Goal: Task Accomplishment & Management: Complete application form

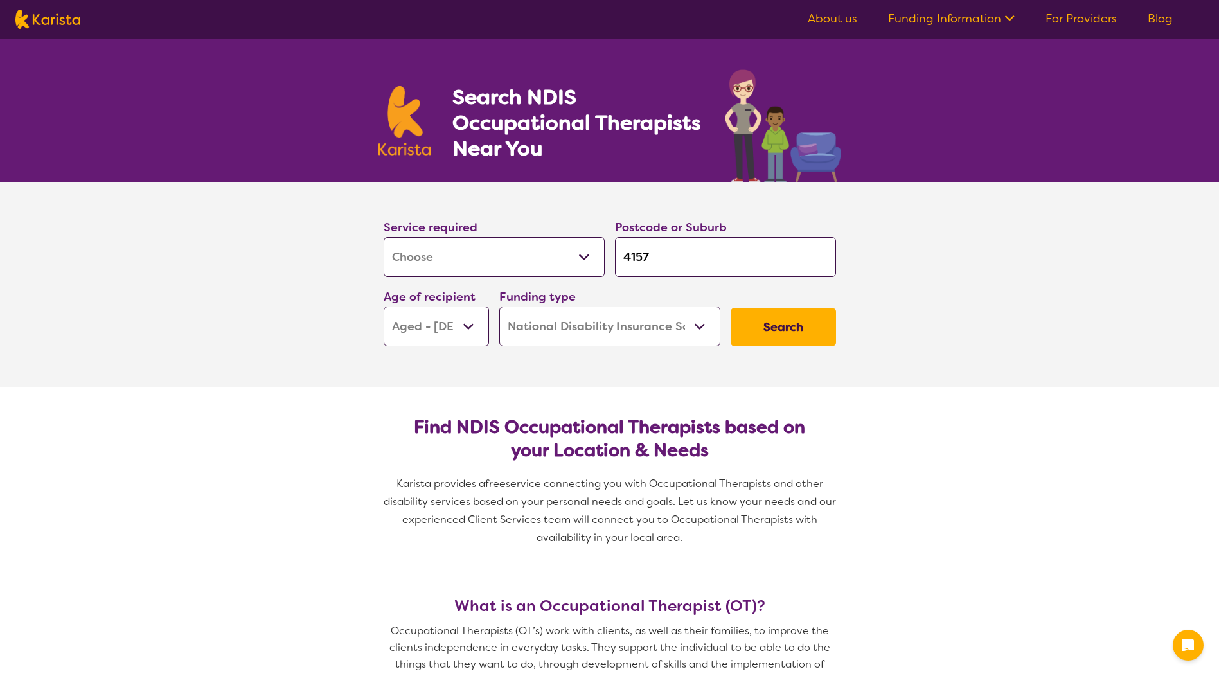
select select "[MEDICAL_DATA]"
select select "AG"
select select "NDIS"
select select "[MEDICAL_DATA]"
select select "AG"
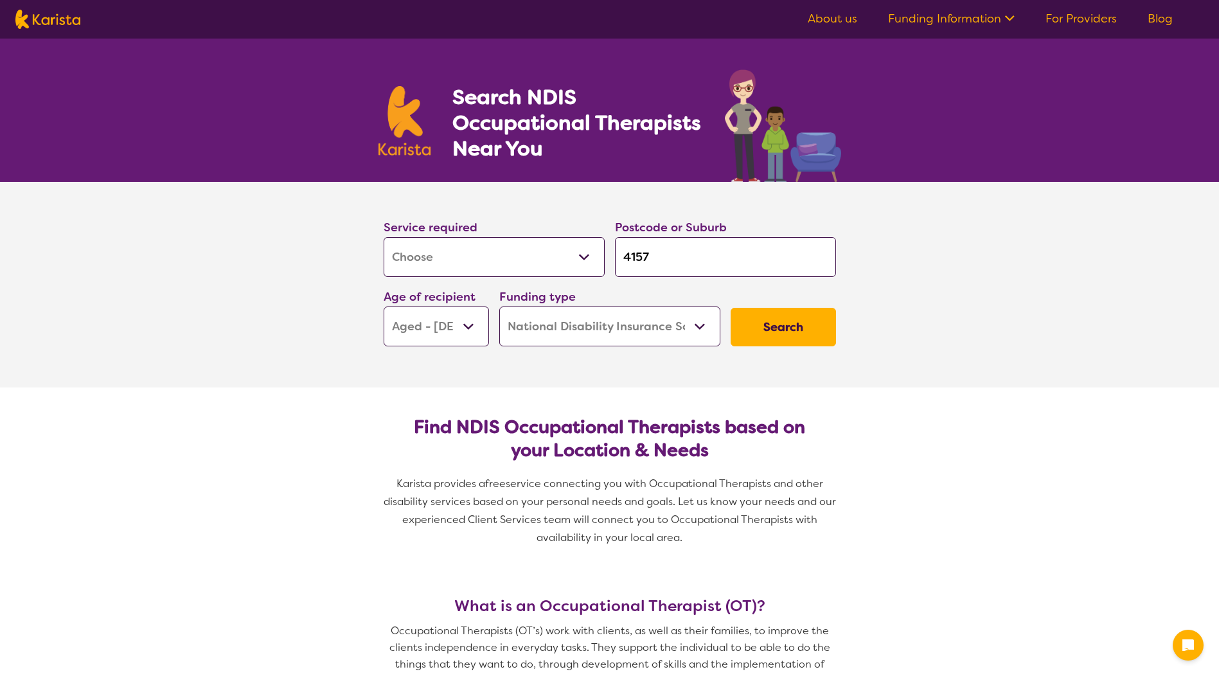
select select "NDIS"
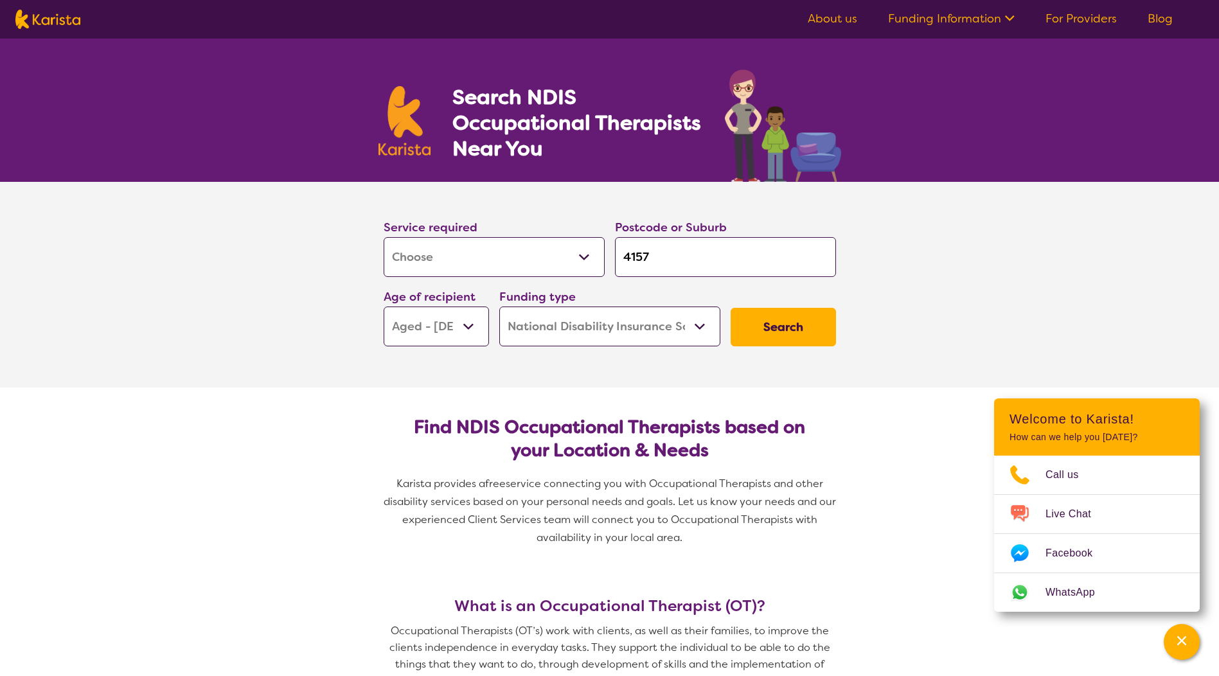
click at [792, 334] on button "Search" at bounding box center [783, 327] width 105 height 39
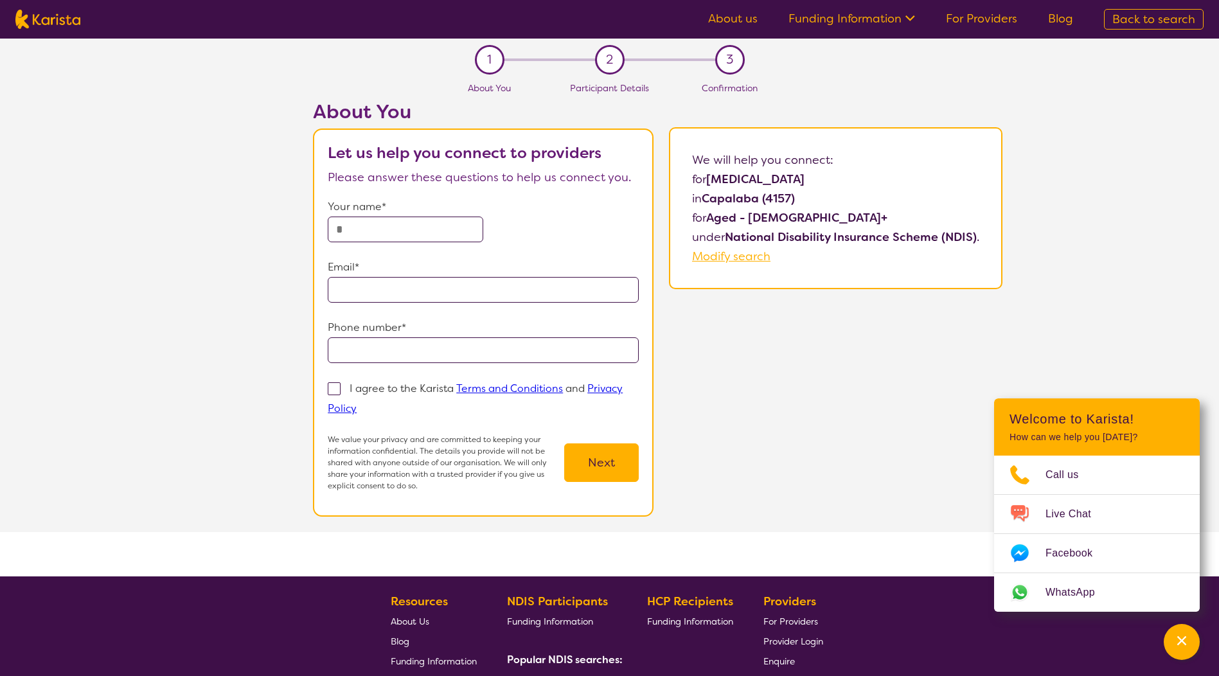
click at [357, 229] on input "text" at bounding box center [406, 230] width 156 height 26
type input "**********"
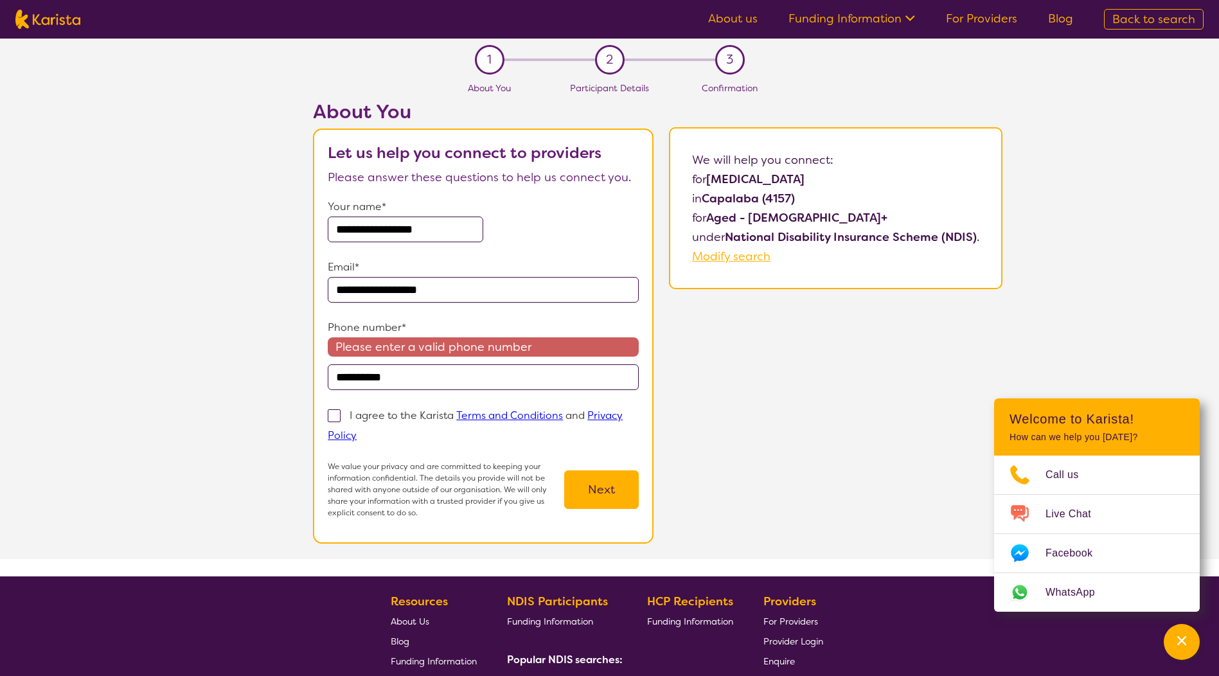
drag, startPoint x: 414, startPoint y: 377, endPoint x: 217, endPoint y: 357, distance: 198.3
click at [217, 357] on div "**********" at bounding box center [657, 329] width 1123 height 459
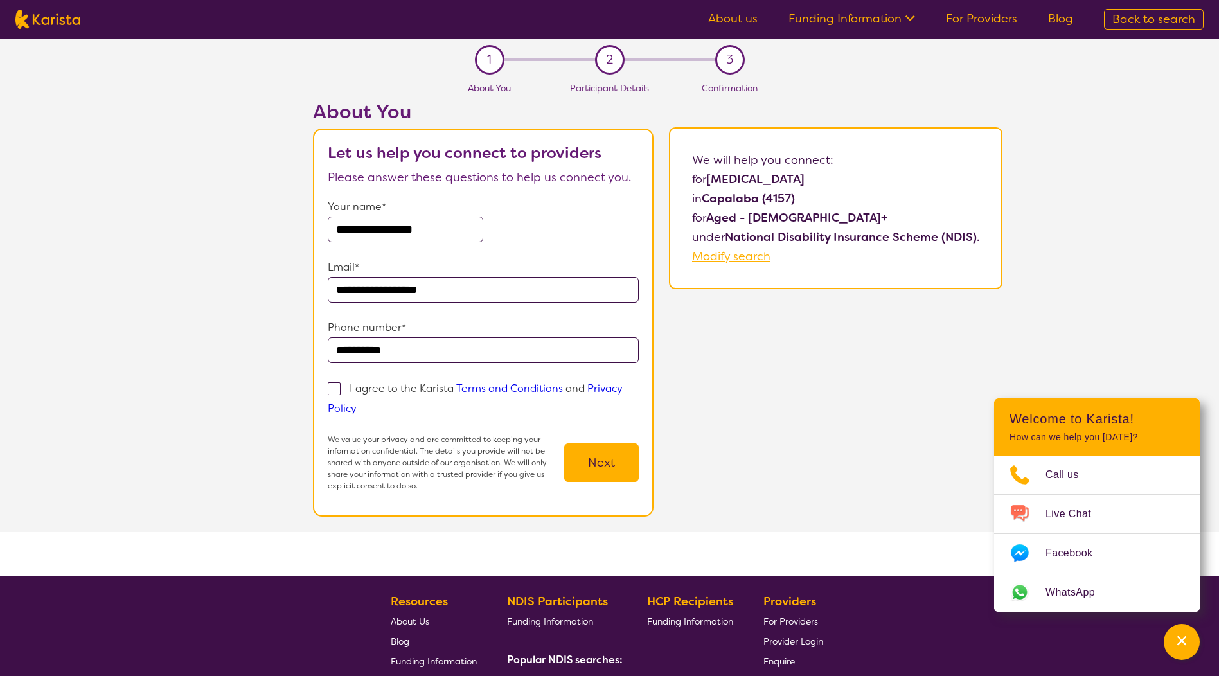
type input "**********"
click at [329, 449] on p "We value your privacy and are committed to keeping your information confidentia…" at bounding box center [446, 463] width 237 height 58
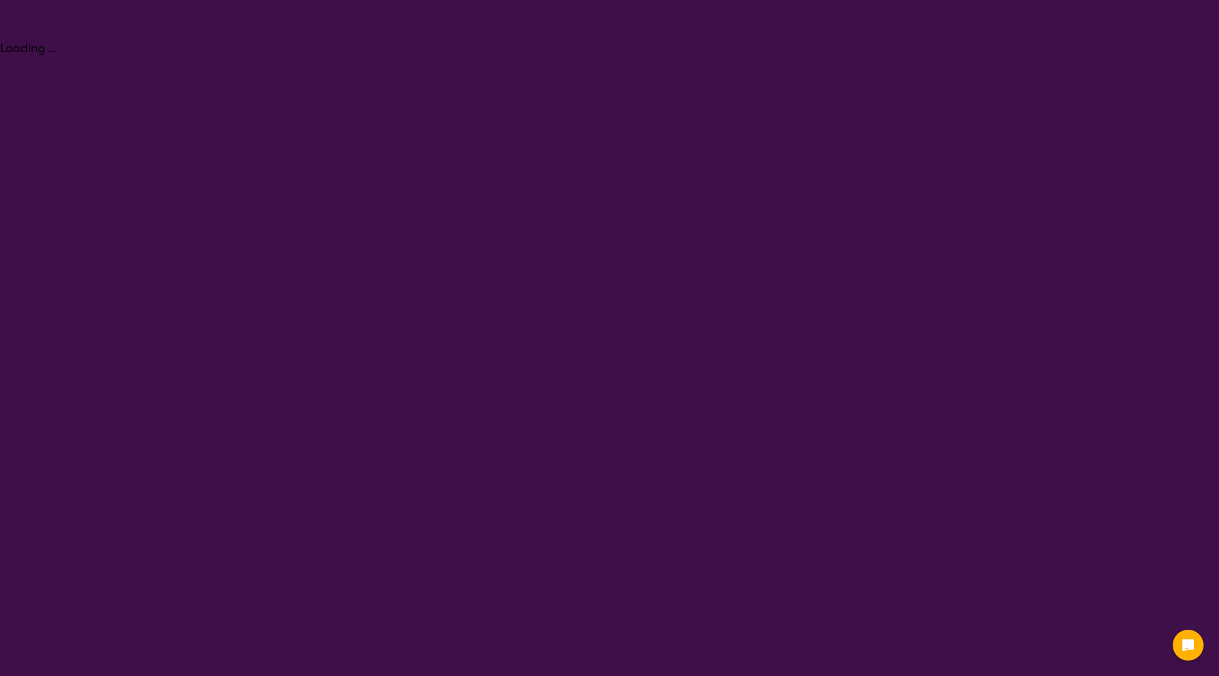
select select "[MEDICAL_DATA]"
select select "AG"
select select "NDIS"
select select "[MEDICAL_DATA]"
select select "AG"
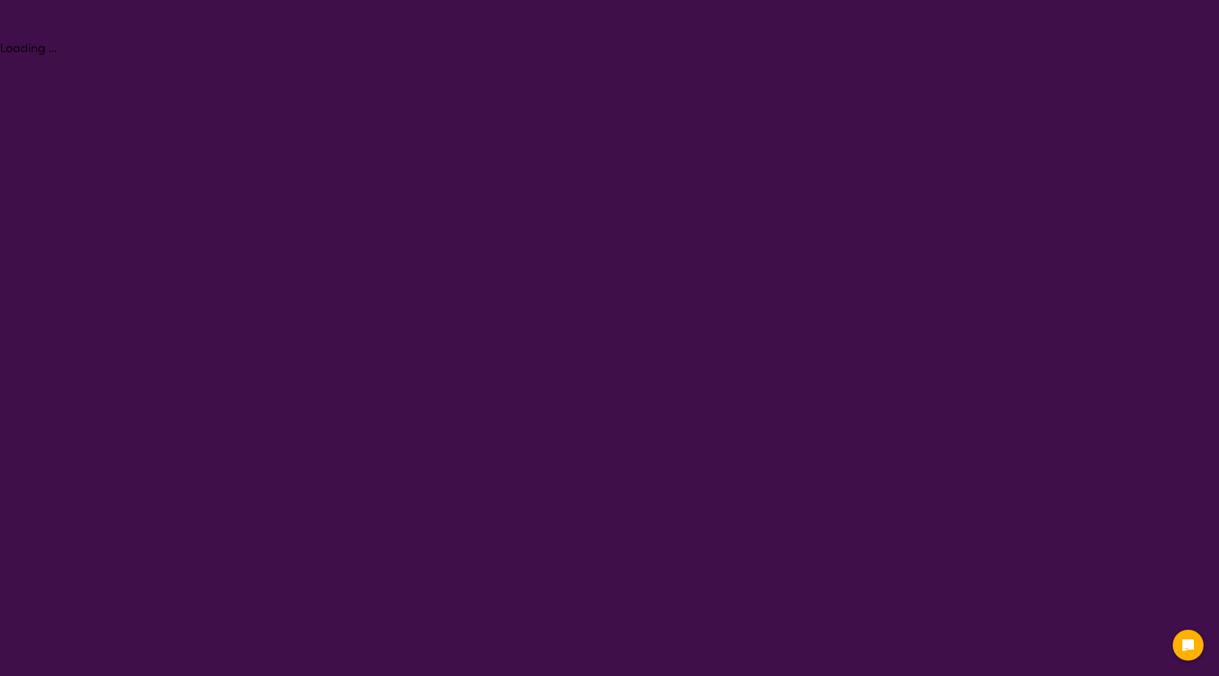
select select "NDIS"
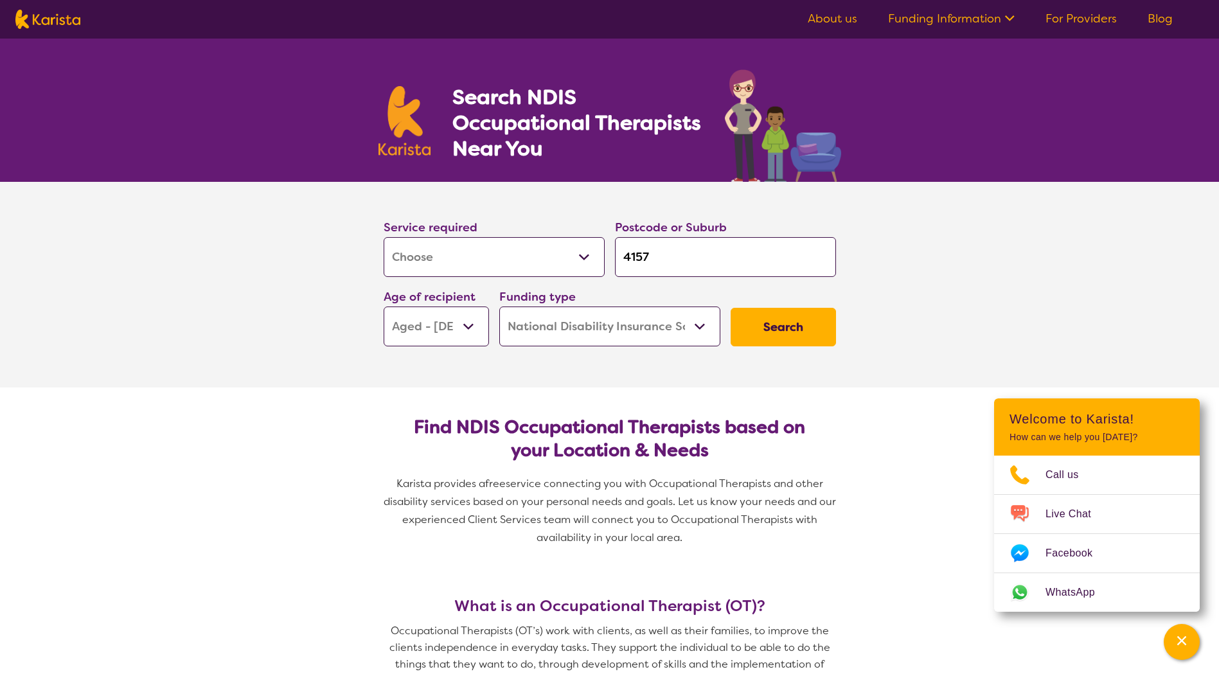
click at [797, 332] on button "Search" at bounding box center [783, 327] width 105 height 39
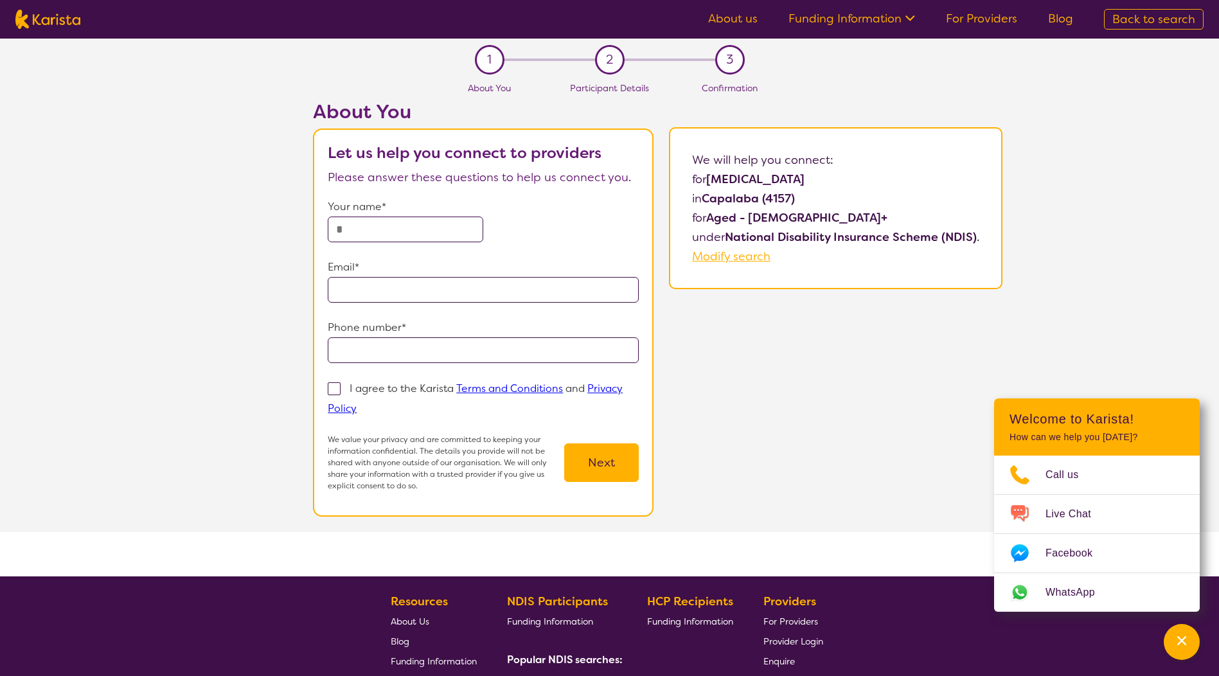
click at [352, 224] on input "text" at bounding box center [406, 230] width 156 height 26
type input "**********"
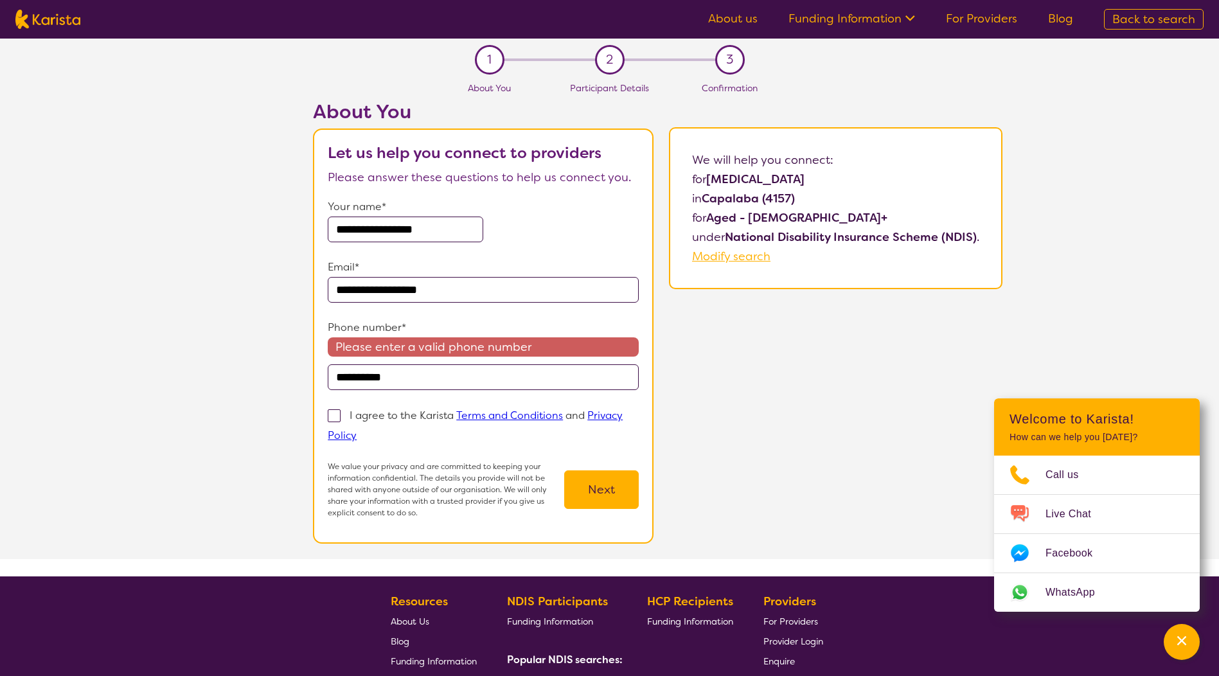
drag, startPoint x: 415, startPoint y: 226, endPoint x: 364, endPoint y: 226, distance: 51.4
click at [364, 226] on input "**********" at bounding box center [406, 230] width 156 height 26
type input "**********"
drag, startPoint x: 413, startPoint y: 375, endPoint x: 266, endPoint y: 361, distance: 147.3
click at [266, 361] on div "**********" at bounding box center [657, 329] width 1123 height 459
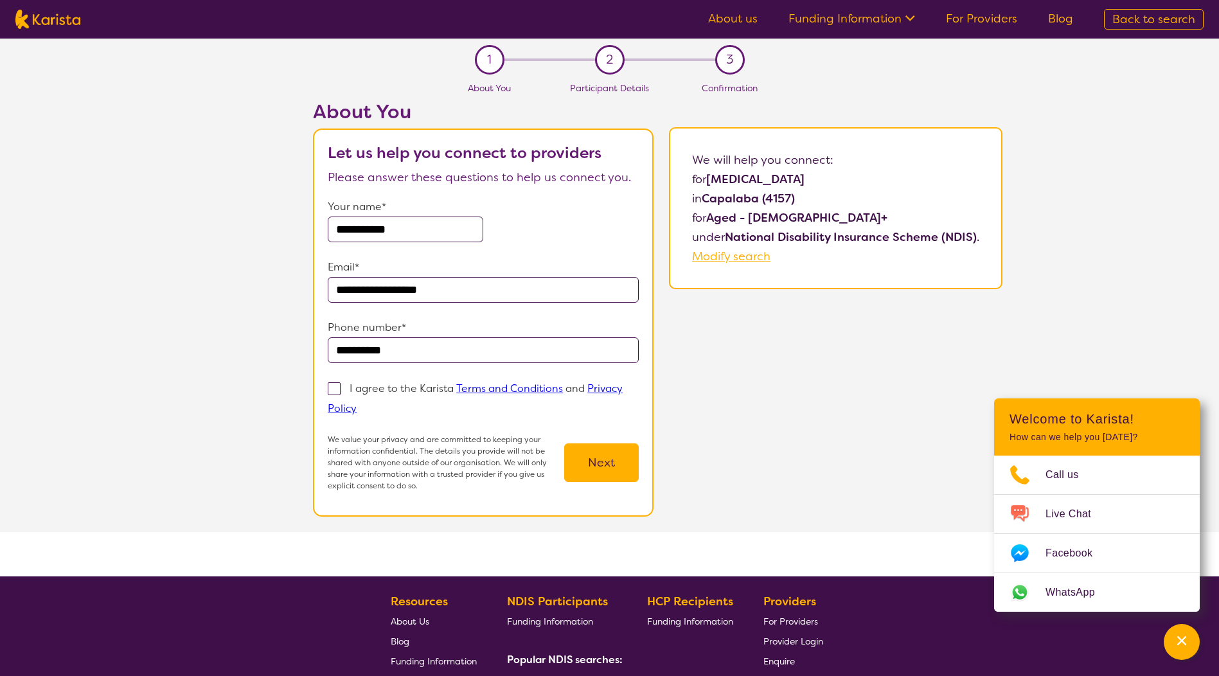
type input "**********"
click at [335, 382] on span at bounding box center [334, 388] width 13 height 13
click at [357, 404] on input "I agree to the Karista Terms and Conditions and Privacy Policy" at bounding box center [361, 408] width 8 height 8
checkbox input "true"
click at [607, 466] on button "Next" at bounding box center [601, 462] width 75 height 39
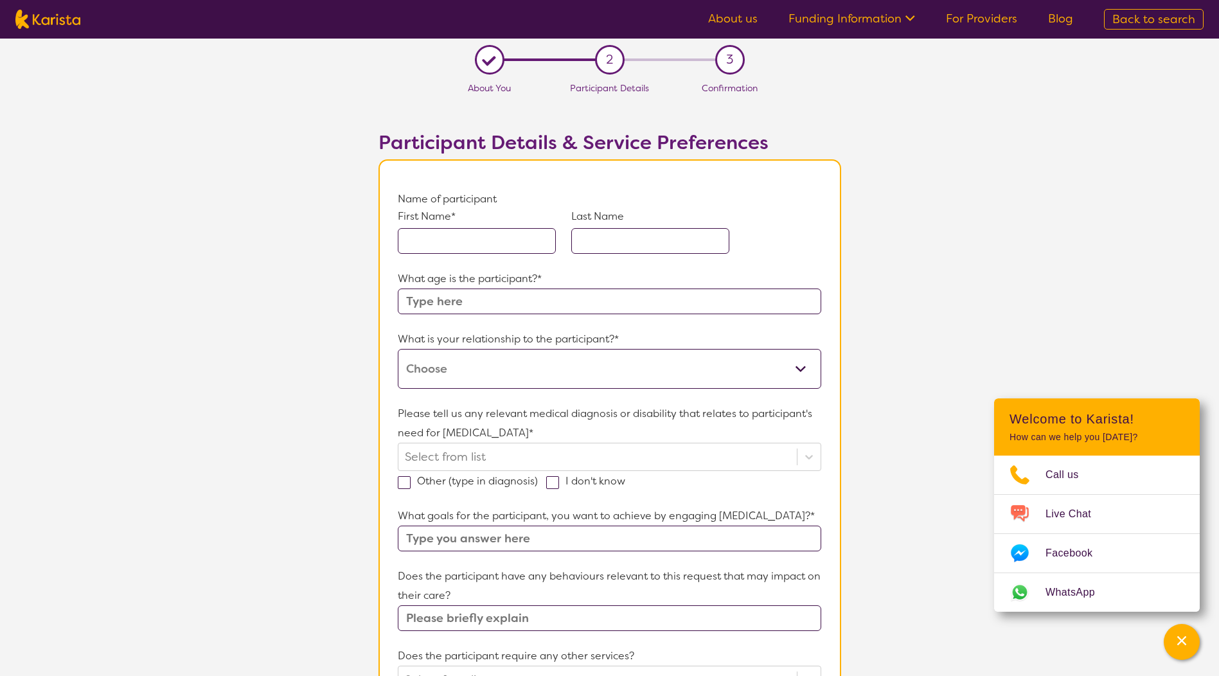
click at [466, 236] on input "text" at bounding box center [477, 241] width 158 height 26
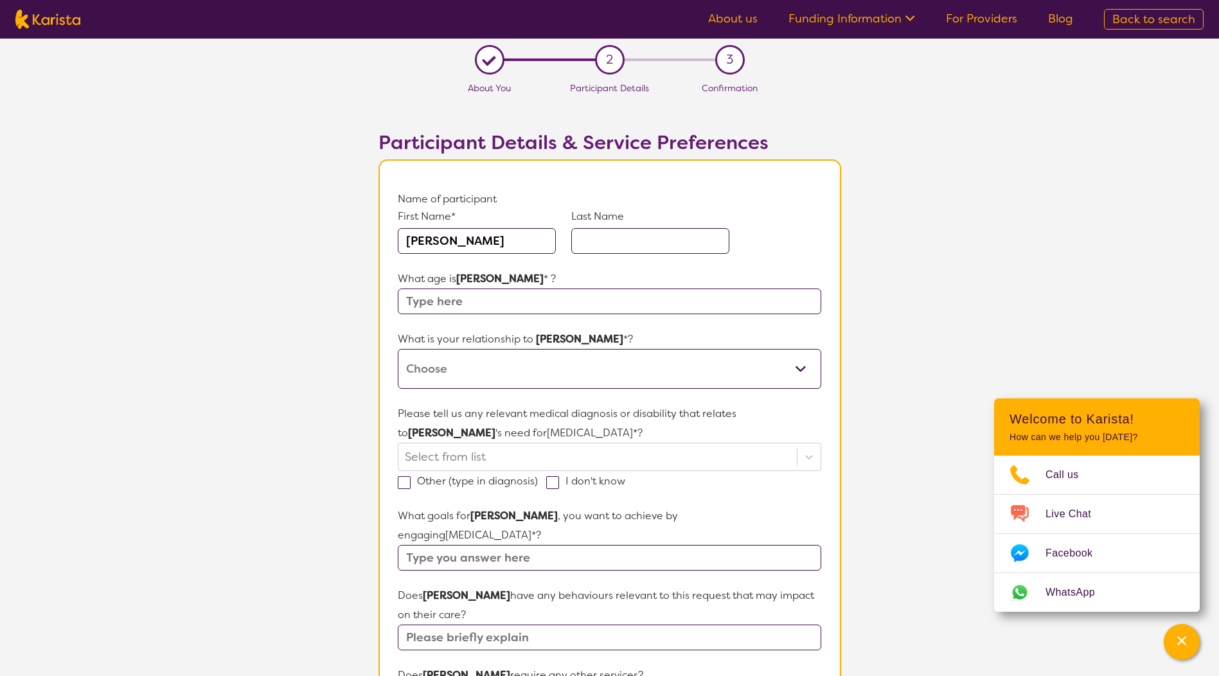
type input "Juana"
click at [632, 246] on input "text" at bounding box center [650, 241] width 158 height 26
type input "Lacey"
click at [470, 303] on input "text" at bounding box center [609, 302] width 423 height 26
type input "72"
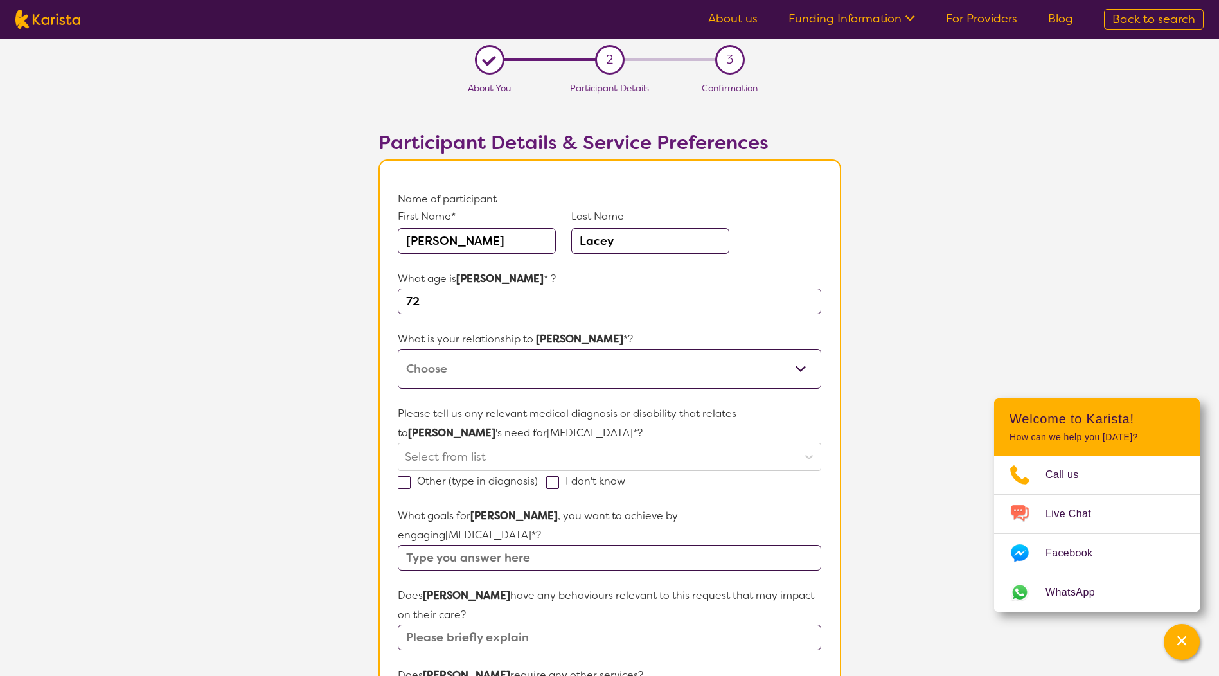
click at [804, 371] on select "This request is for myself I am their parent I am their child I am their spouse…" at bounding box center [609, 369] width 423 height 40
select select "This request is for myself"
click at [398, 349] on select "This request is for myself I am their parent I am their child I am their spouse…" at bounding box center [609, 369] width 423 height 40
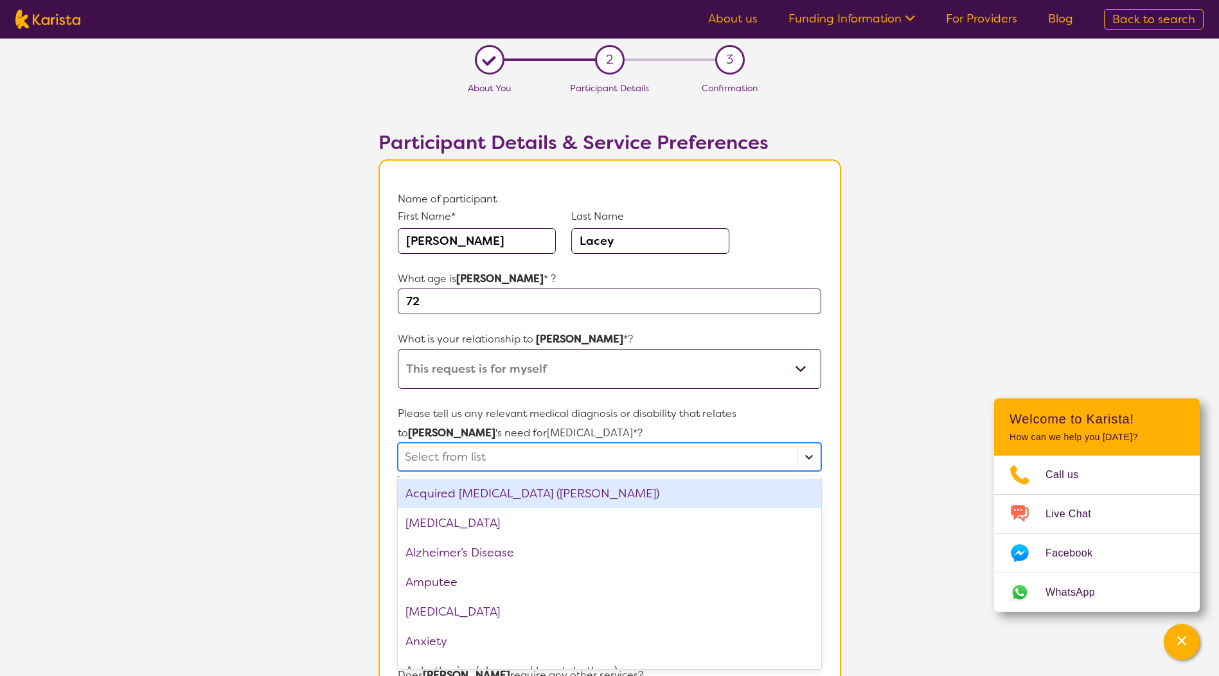
click at [812, 458] on icon at bounding box center [809, 457] width 13 height 13
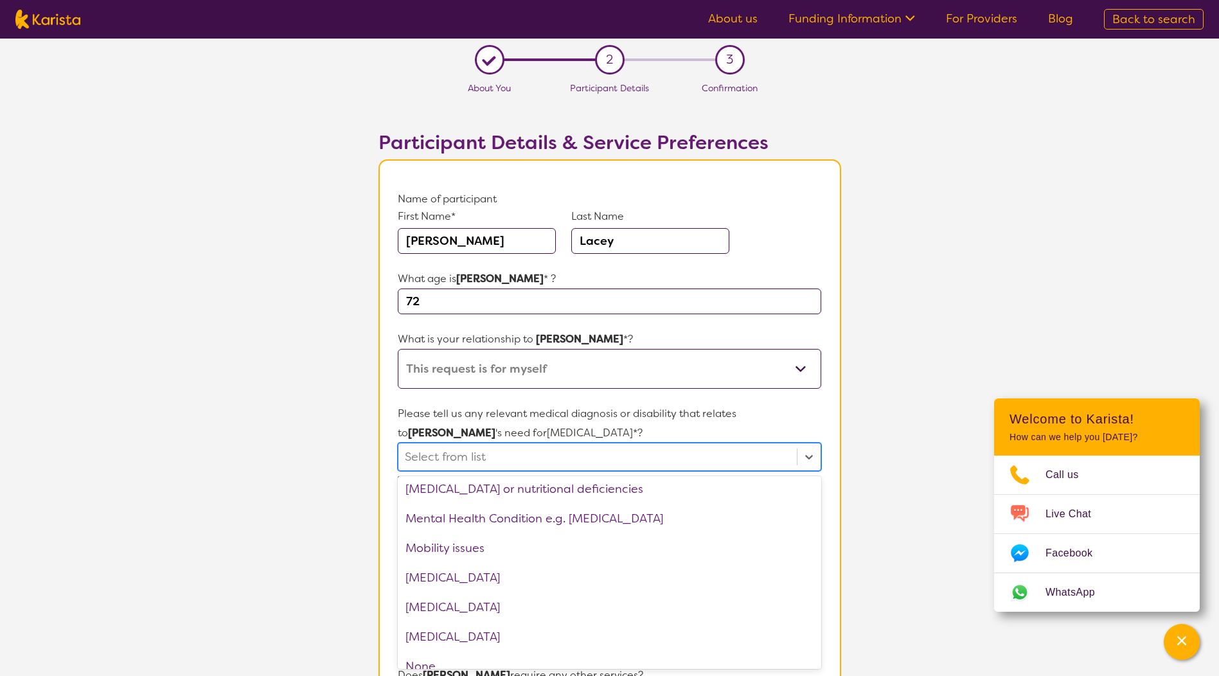
scroll to position [1285, 0]
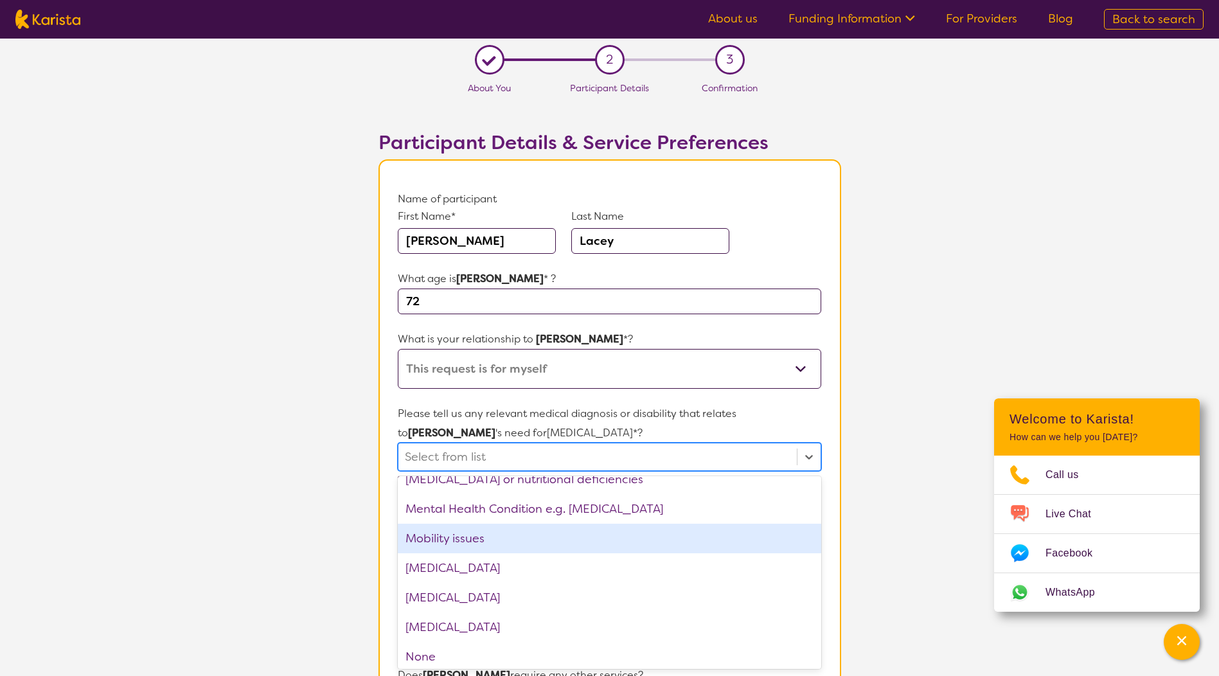
click at [508, 534] on div "Mobility issues" at bounding box center [609, 539] width 423 height 30
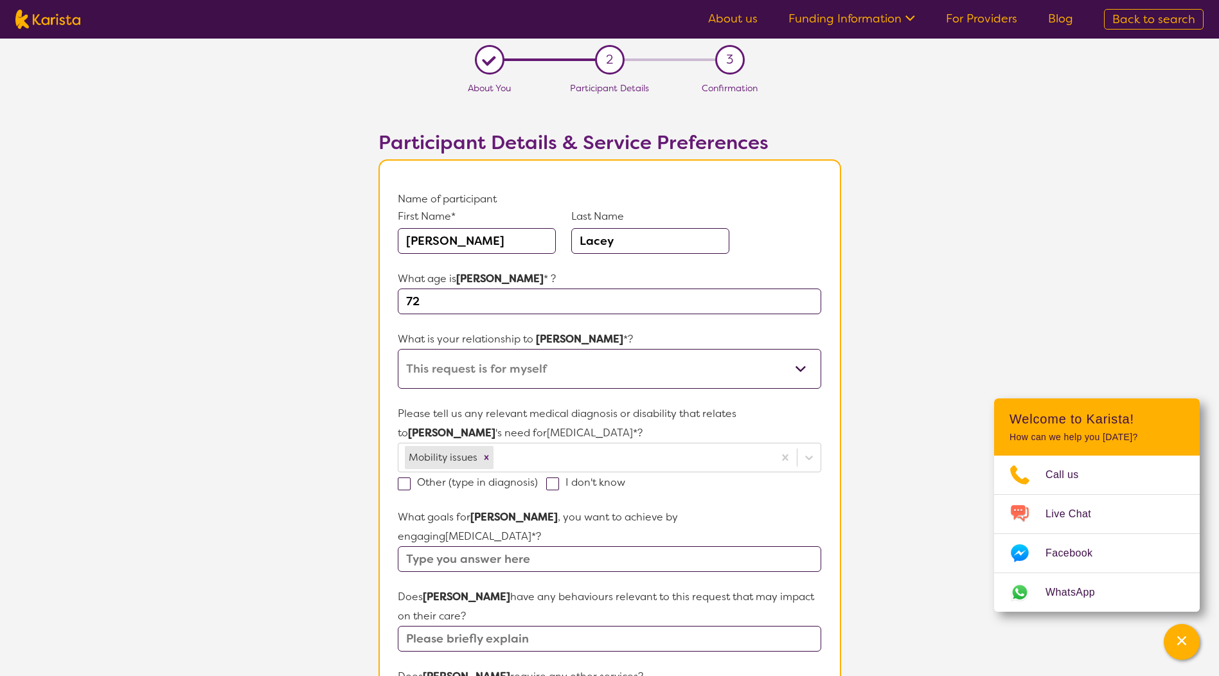
click at [917, 555] on section "L About You 2 Participant Details 3 Confirmation Participant Details & Service …" at bounding box center [609, 616] width 1219 height 1154
click at [544, 546] on input "text" at bounding box center [609, 559] width 423 height 26
click at [634, 546] on input "To be able to keep up my involvement" at bounding box center [609, 559] width 423 height 26
type input "To be able to keep up my involvement with softball scoring etc"
click at [548, 626] on input "text" at bounding box center [609, 639] width 423 height 26
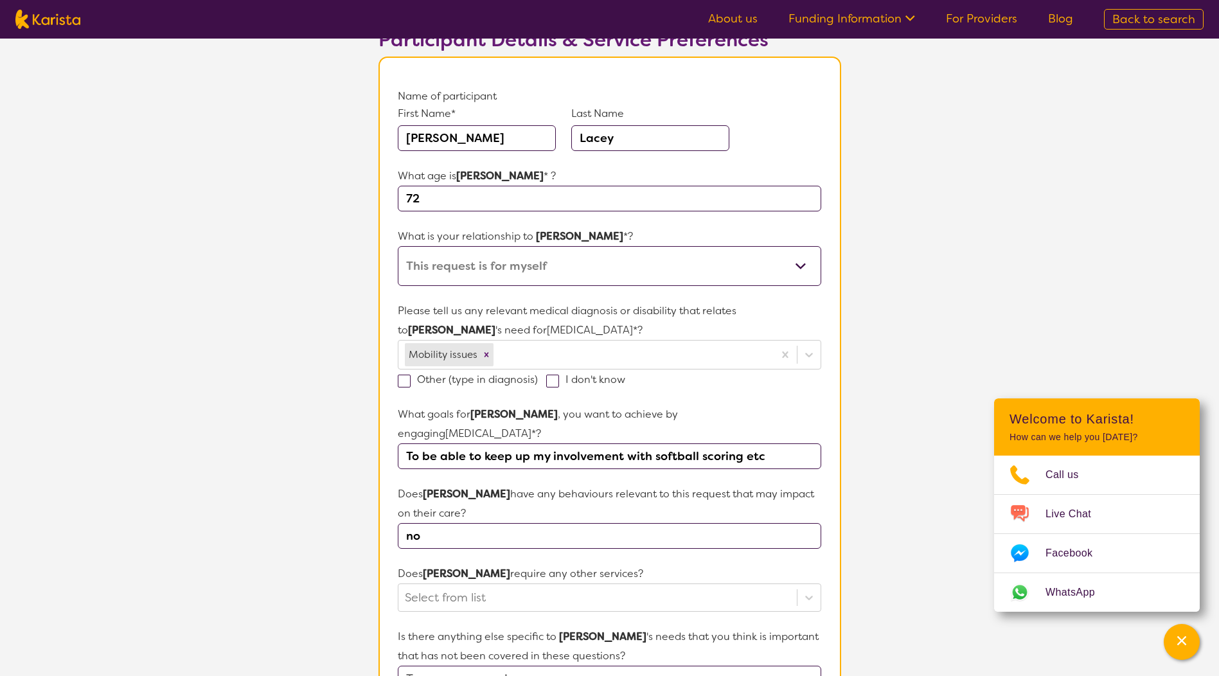
scroll to position [129, 0]
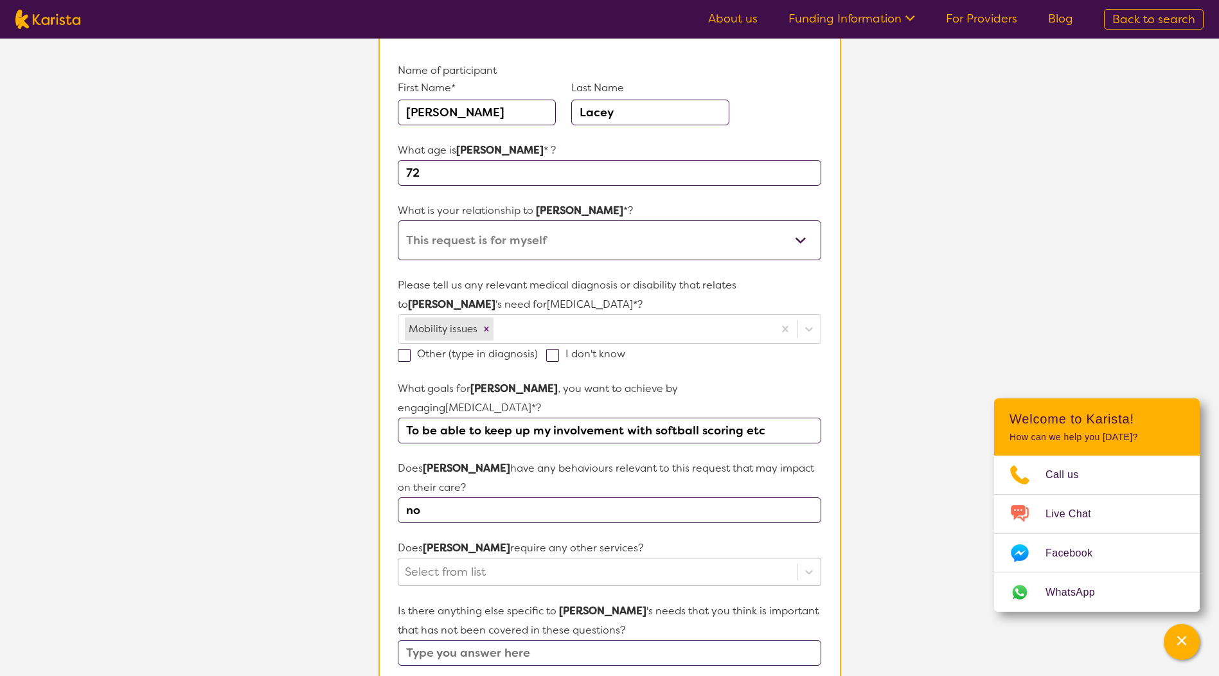
type input "no"
click at [501, 558] on div "Select from list" at bounding box center [609, 572] width 423 height 28
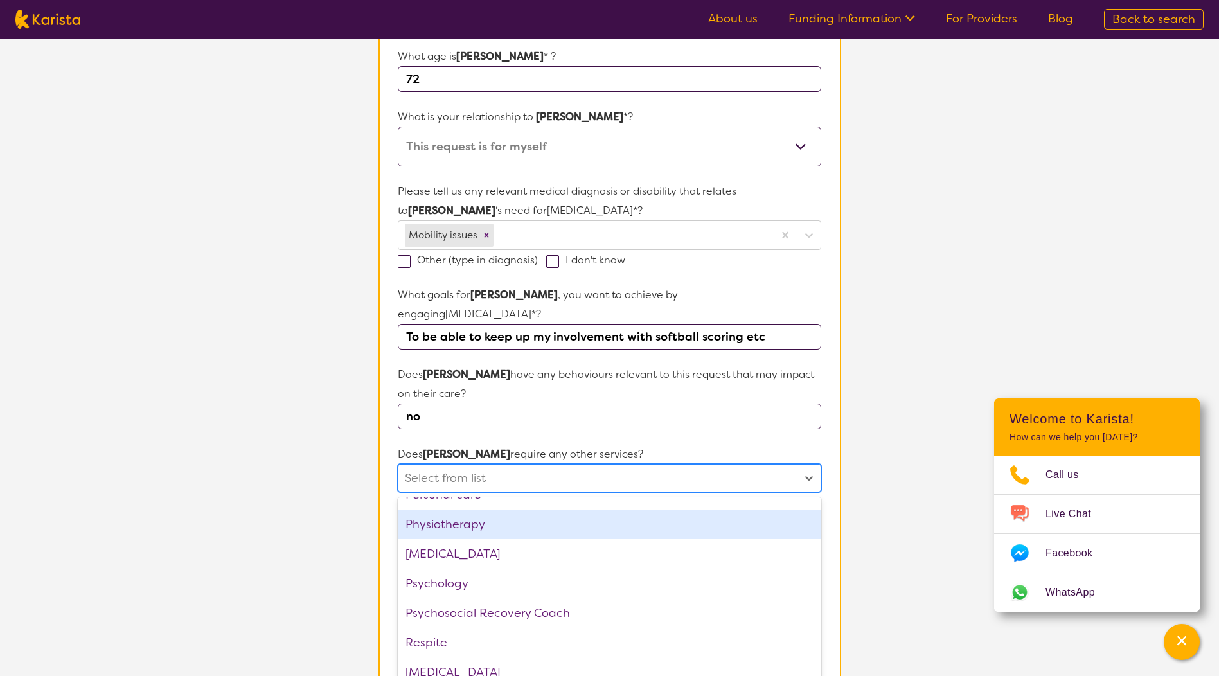
scroll to position [433, 0]
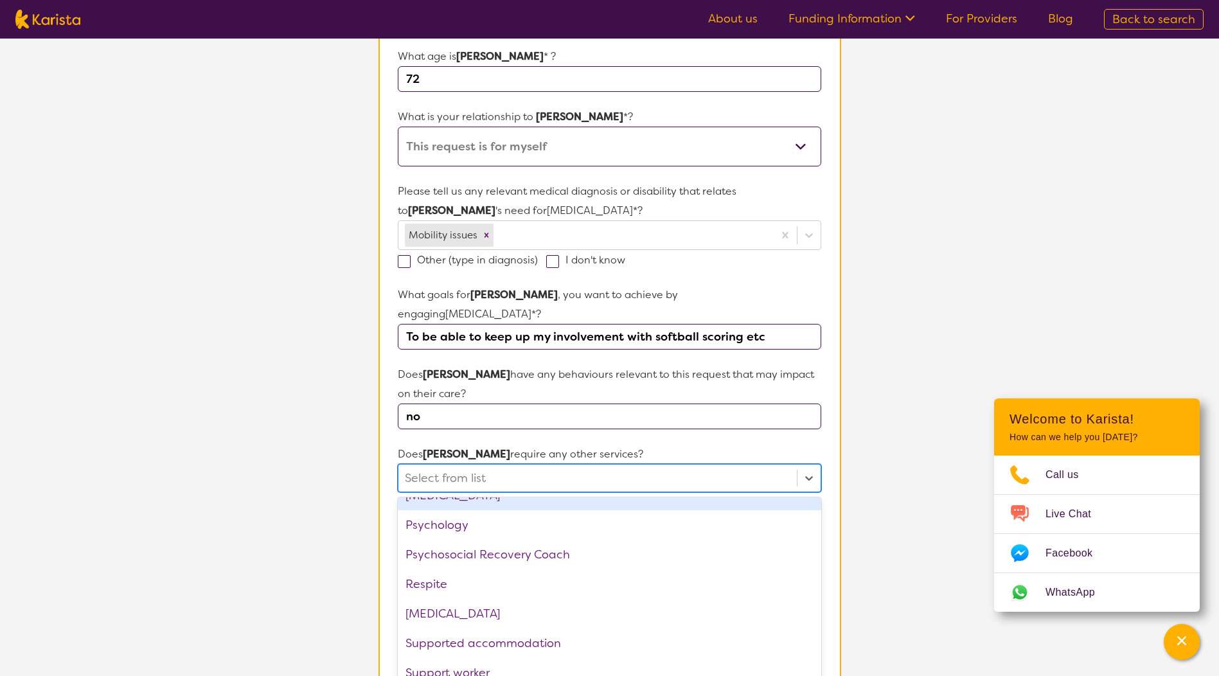
click at [501, 467] on div at bounding box center [597, 478] width 385 height 22
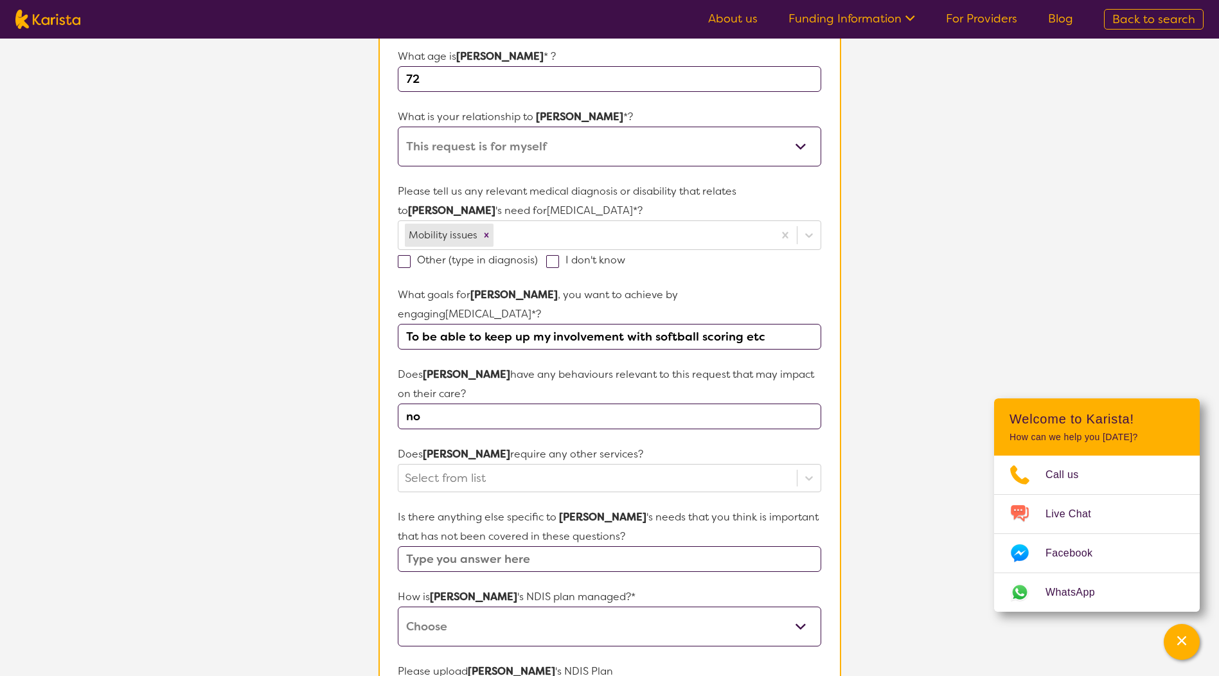
click at [533, 546] on input "text" at bounding box center [609, 559] width 423 height 26
click at [800, 607] on select "Self-managed NDIS plan Managed by a registered plan management provider (not th…" at bounding box center [609, 627] width 423 height 40
select select "Plan Managed"
click at [398, 607] on select "Self-managed NDIS plan Managed by a registered plan management provider (not th…" at bounding box center [609, 627] width 423 height 40
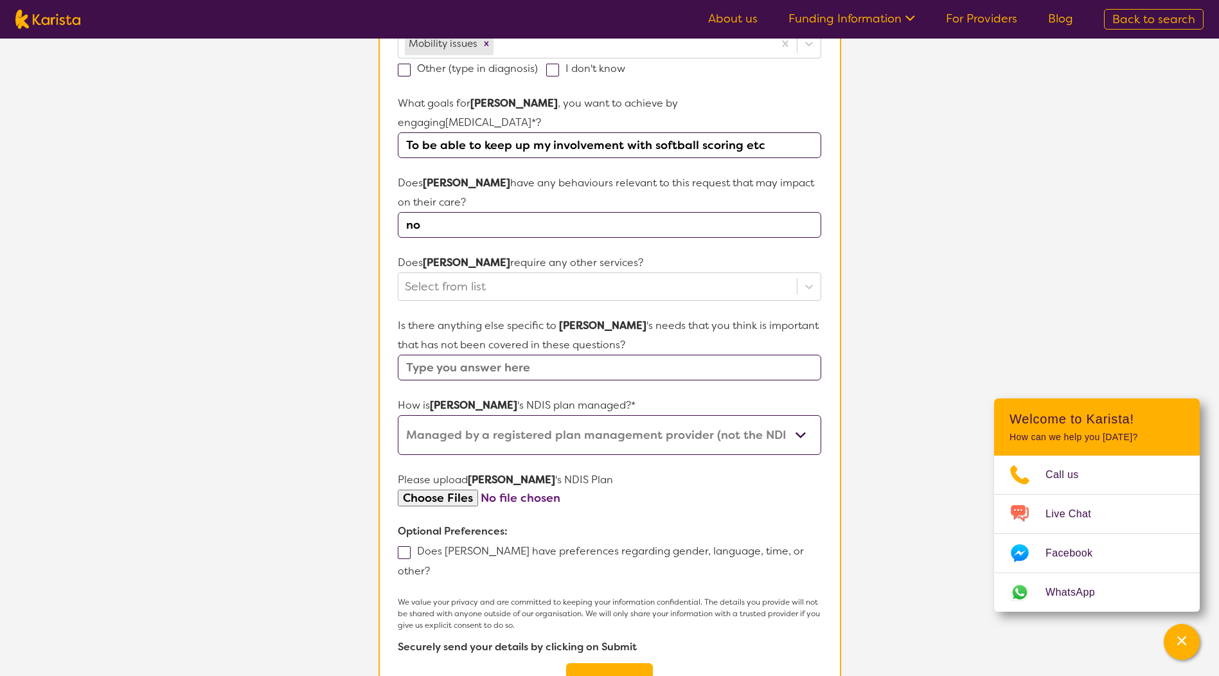
scroll to position [415, 0]
click at [451, 488] on input "file" at bounding box center [609, 496] width 423 height 17
